Goal: Information Seeking & Learning: Check status

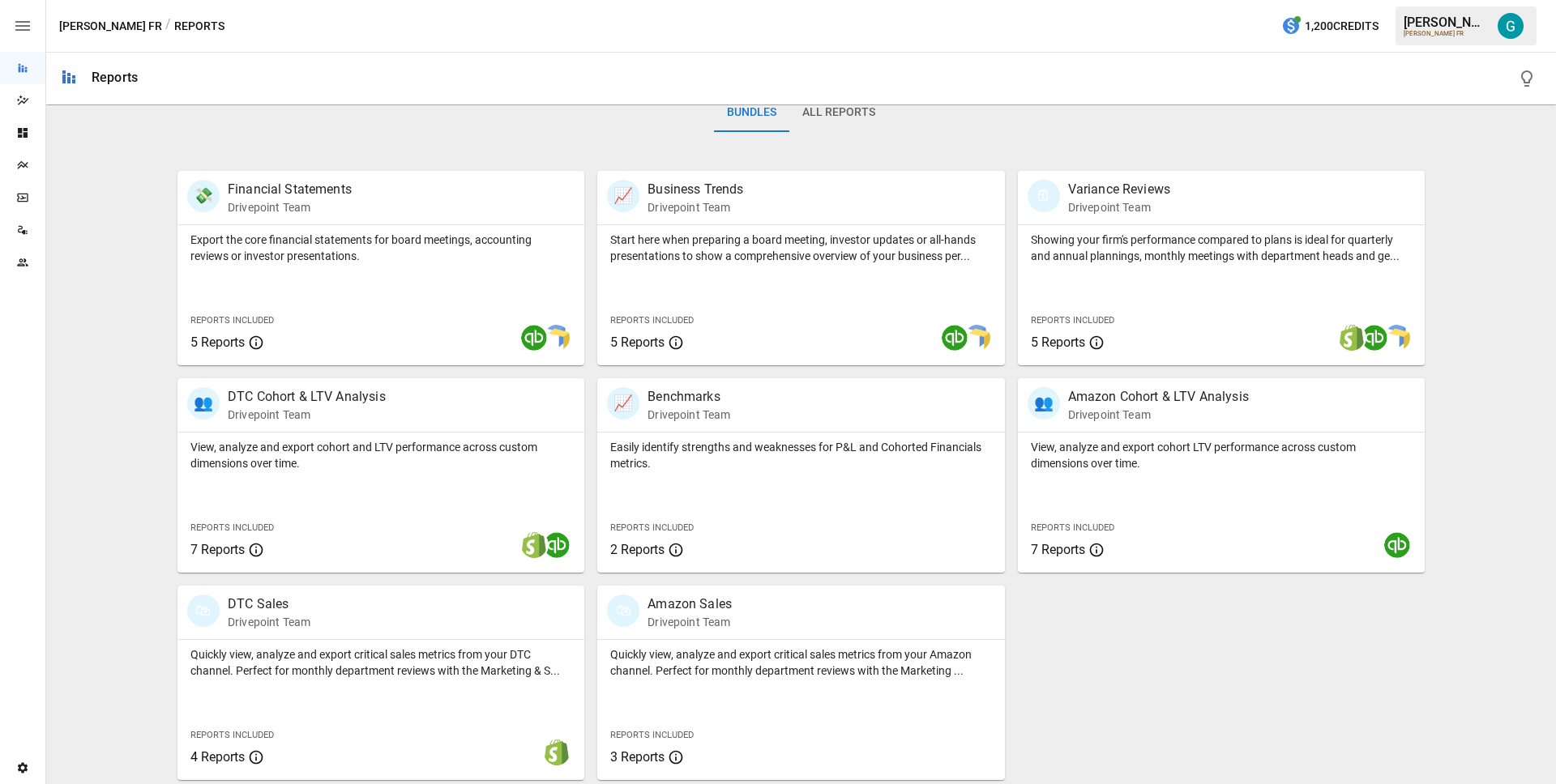
scroll to position [264, 0]
click at [1209, 251] on p "Showing your firm's performance compared to plans is ideal for quarterly and an…" at bounding box center [1221, 245] width 381 height 33
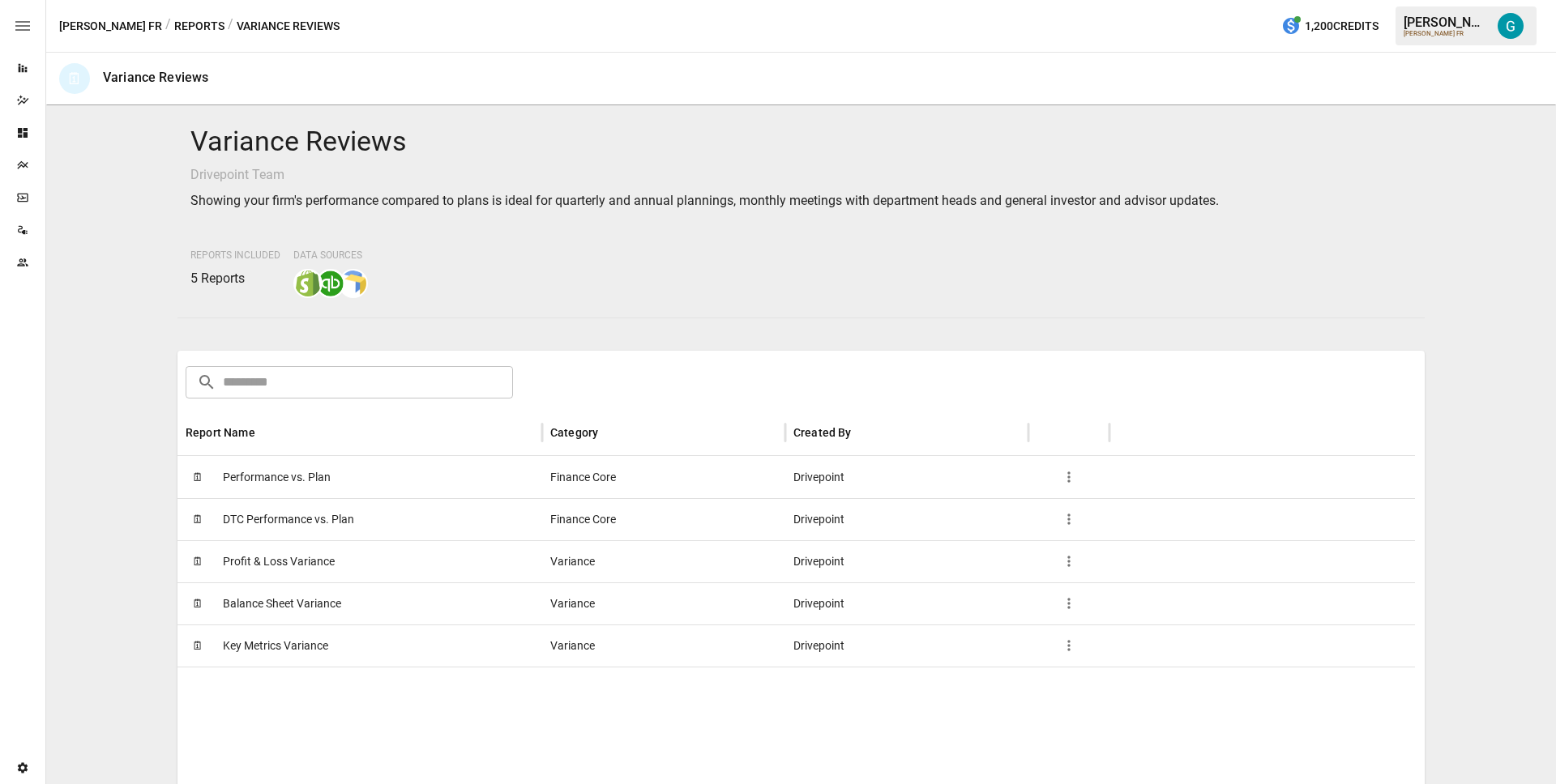
click at [394, 554] on div "🗓 Profit & Loss Variance" at bounding box center [360, 562] width 365 height 42
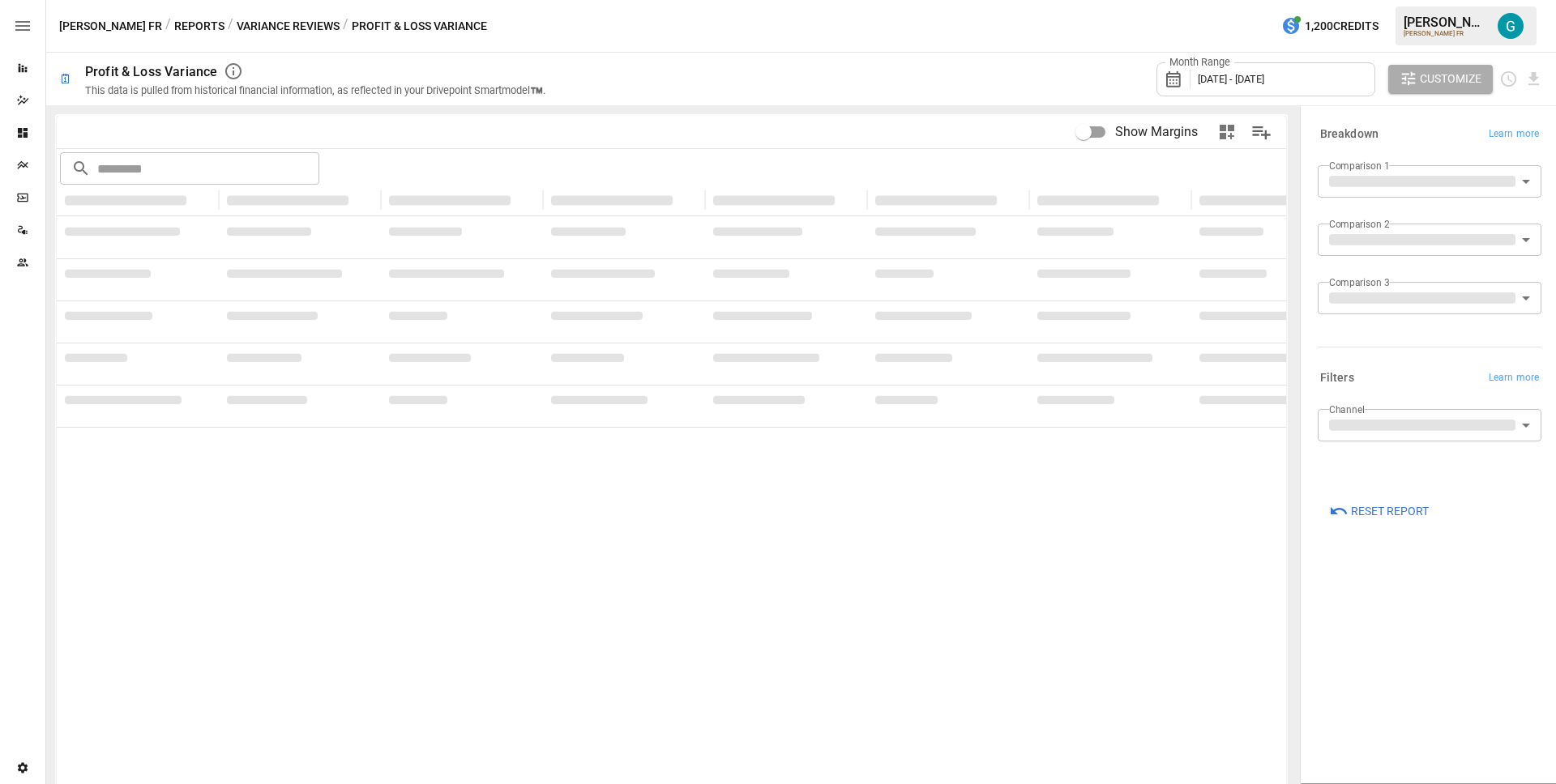
type input "**********"
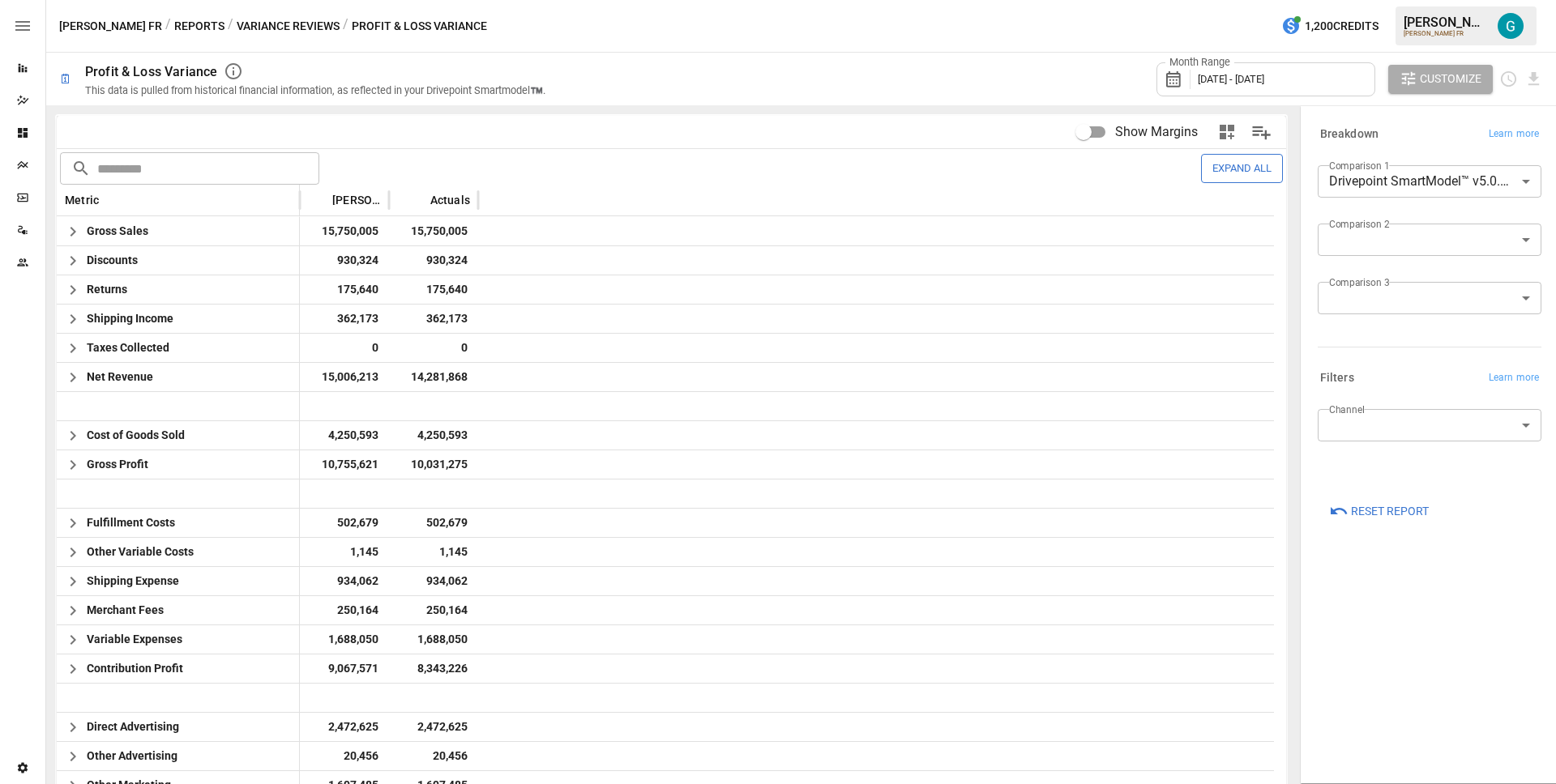
click at [1364, 516] on span "Reset Report" at bounding box center [1389, 511] width 78 height 20
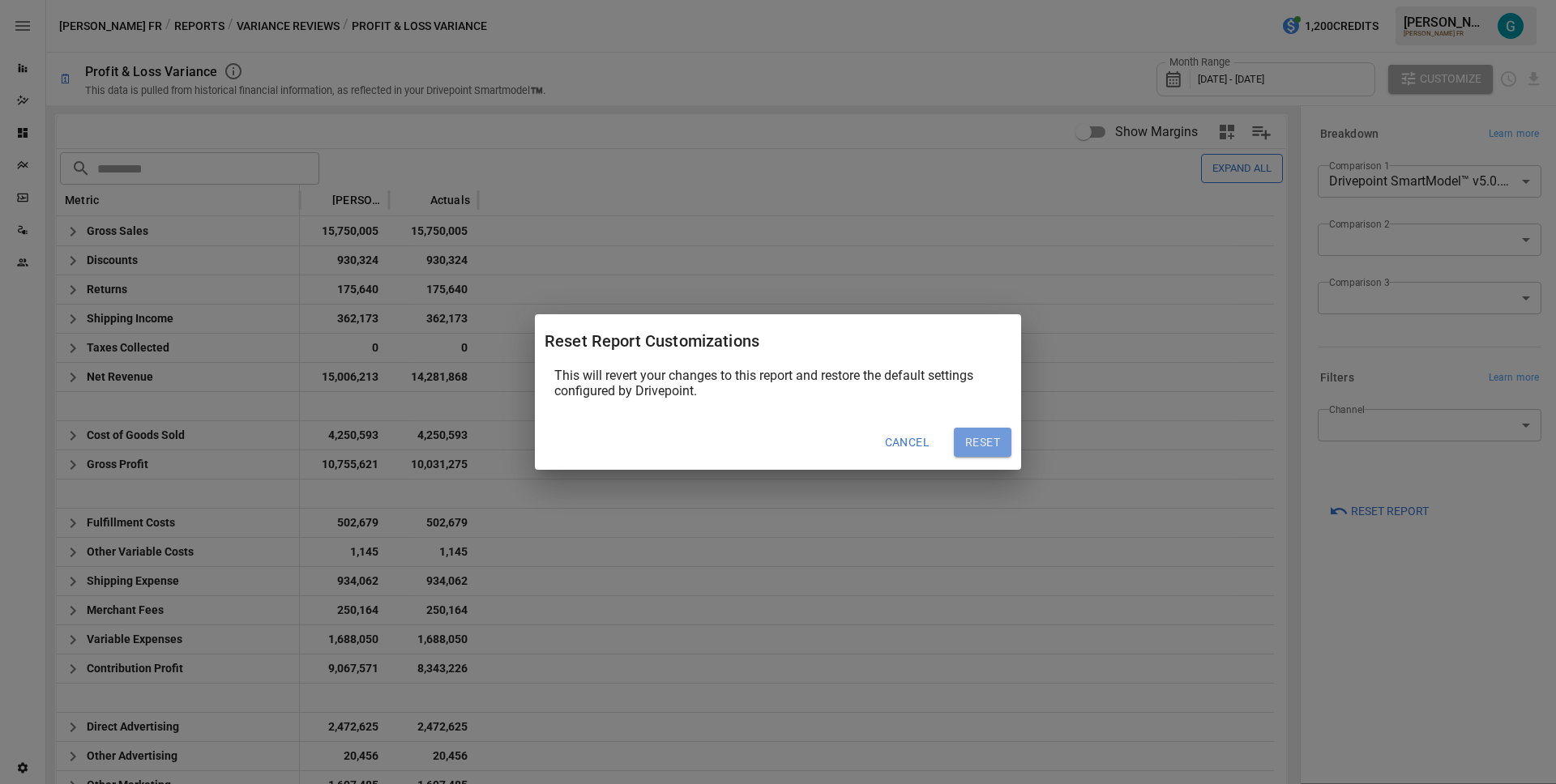
click at [1000, 448] on button "Reset" at bounding box center [982, 442] width 57 height 29
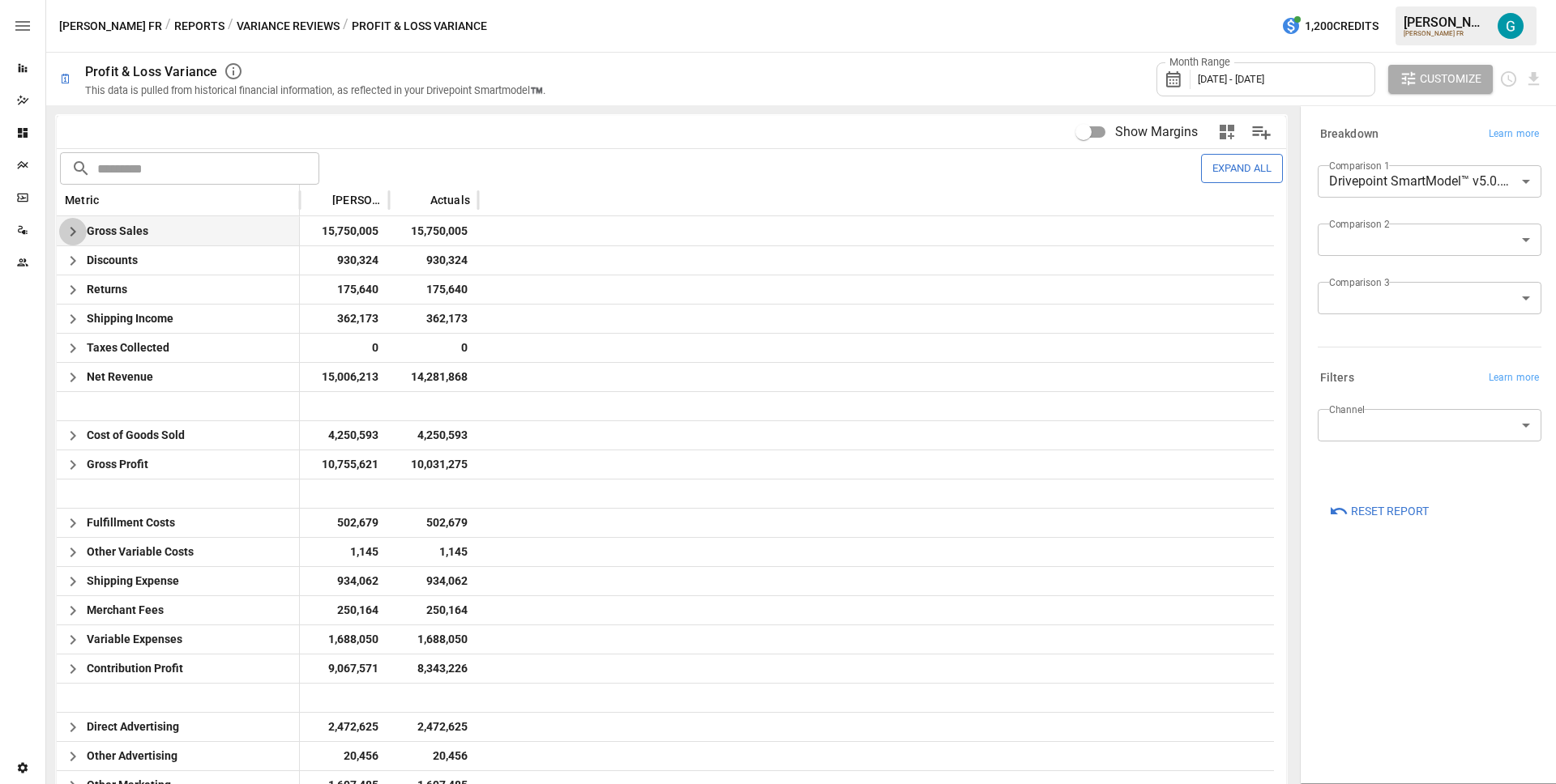
click at [64, 234] on icon "button" at bounding box center [72, 231] width 19 height 19
